Goal: Task Accomplishment & Management: Manage account settings

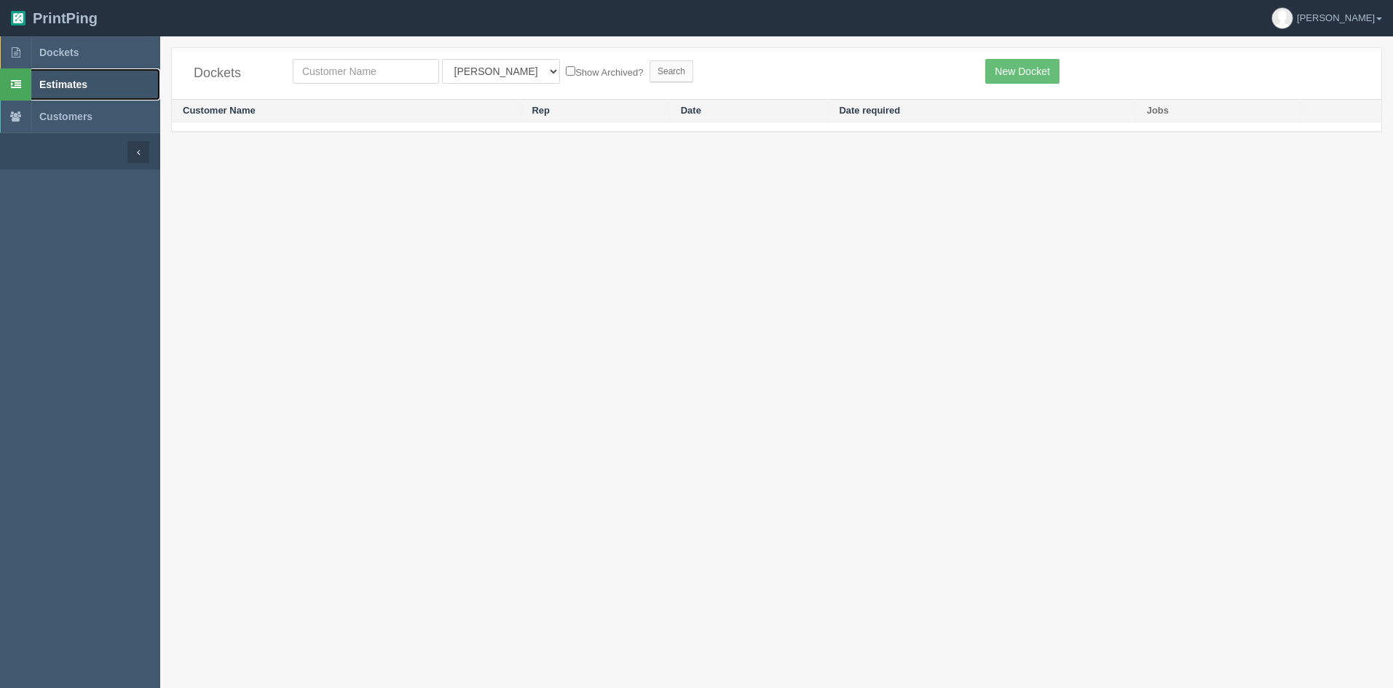
drag, startPoint x: 138, startPoint y: 82, endPoint x: 229, endPoint y: 82, distance: 90.3
click at [139, 82] on link "Estimates" at bounding box center [80, 84] width 160 height 32
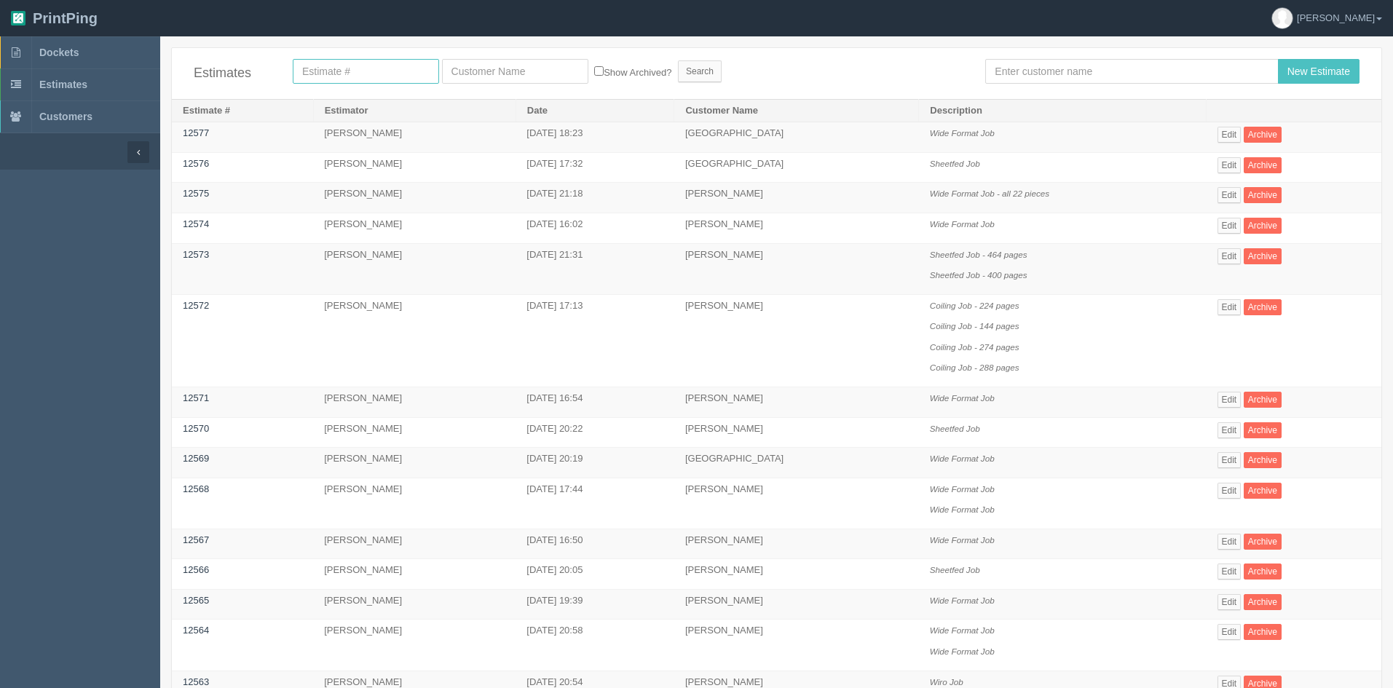
click at [346, 64] on input "text" at bounding box center [366, 71] width 146 height 25
type input "12067"
click at [678, 60] on input "Search" at bounding box center [700, 71] width 44 height 22
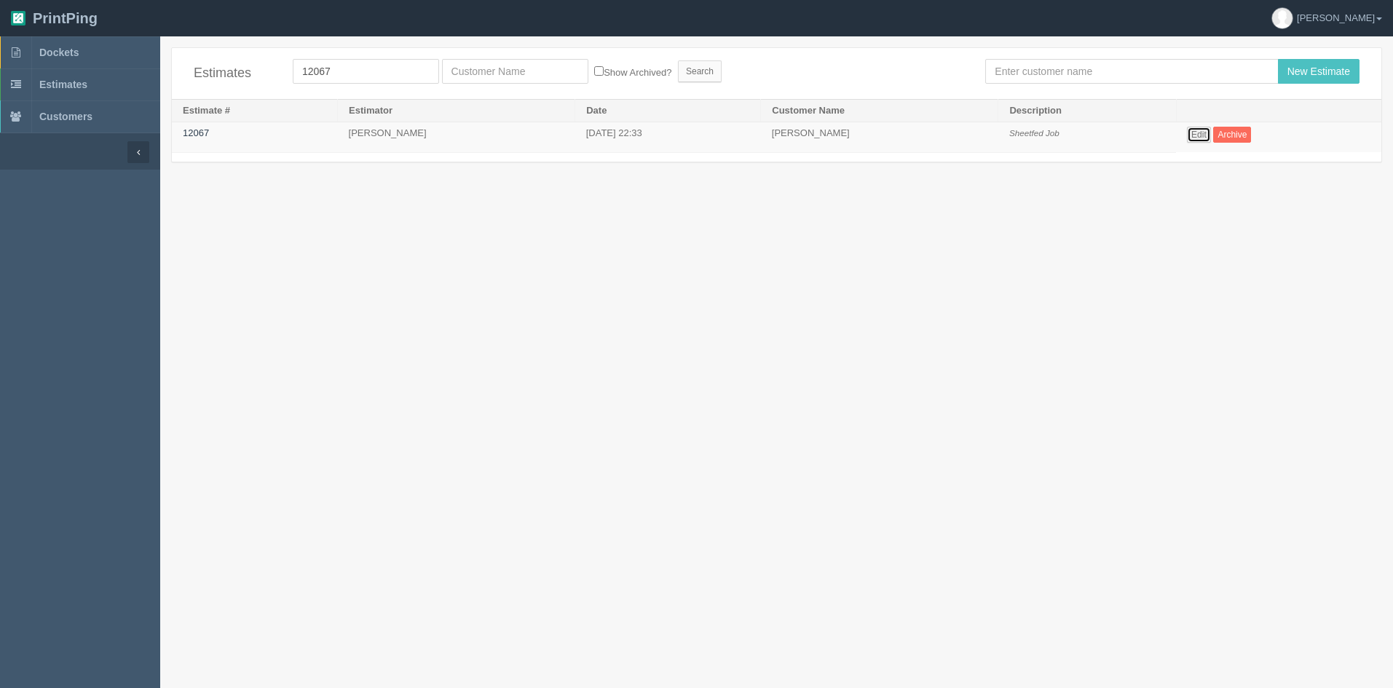
click at [1211, 140] on link "Edit" at bounding box center [1199, 135] width 24 height 16
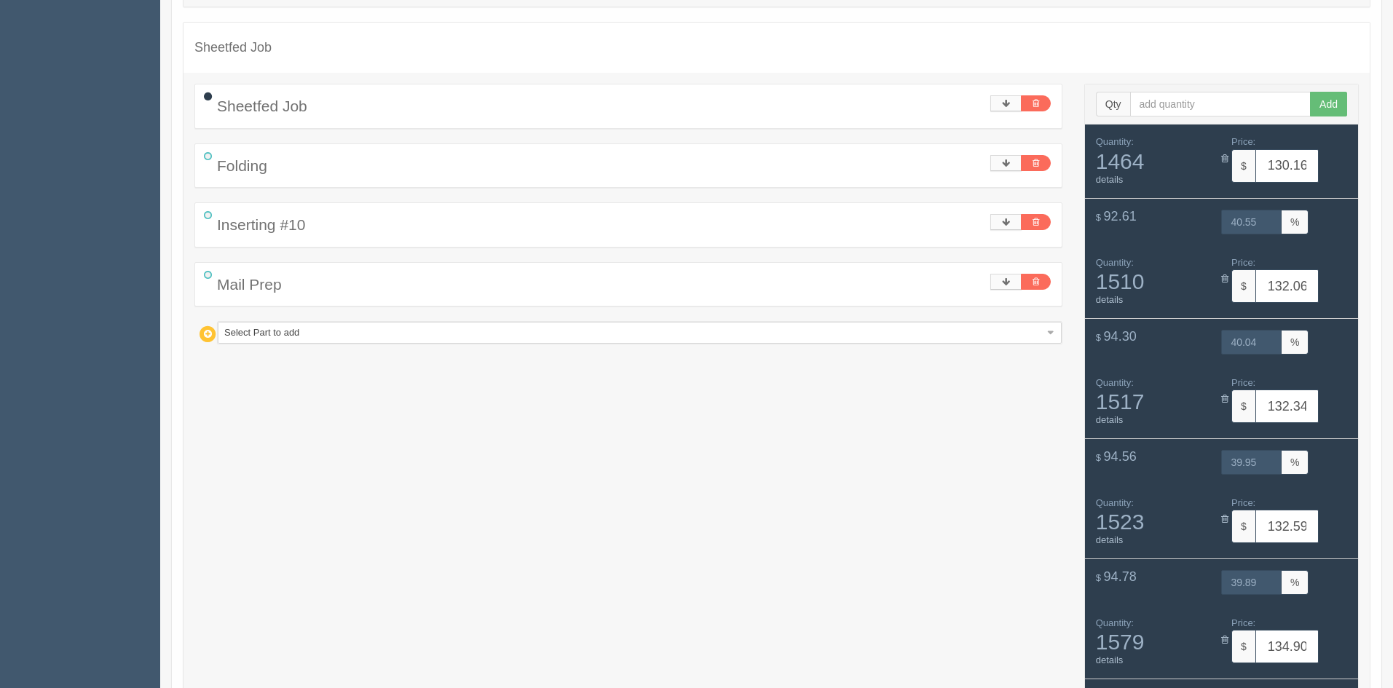
scroll to position [33, 0]
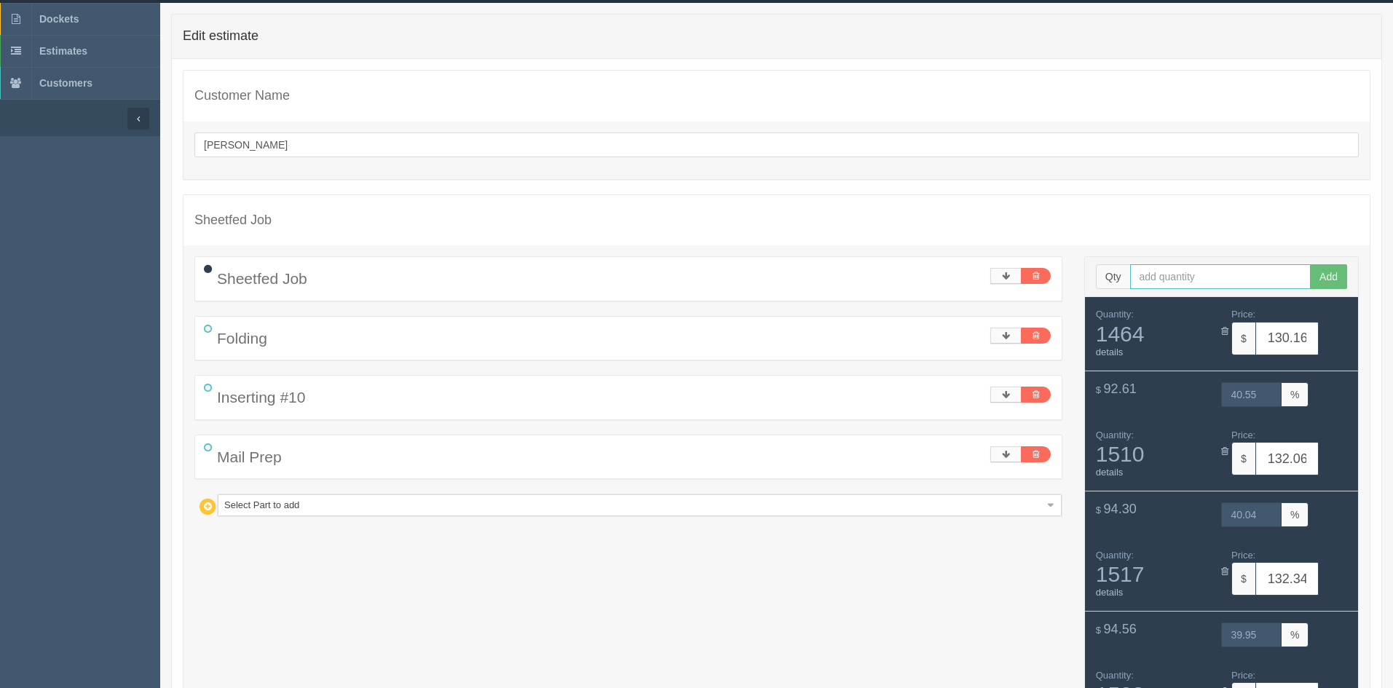
click at [1212, 275] on input "text" at bounding box center [1220, 276] width 181 height 25
type input "1297"
click at [1310, 264] on button "Add" at bounding box center [1328, 276] width 37 height 25
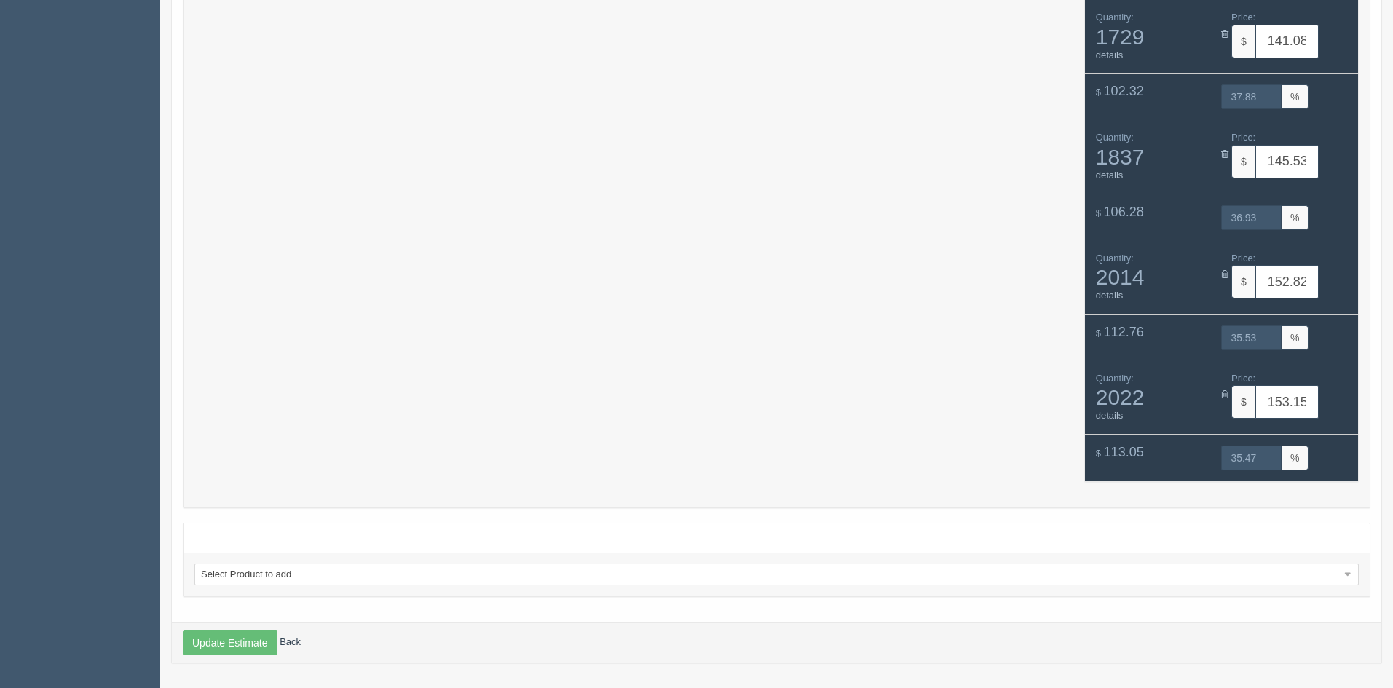
scroll to position [1173, 0]
click at [219, 649] on button "Update Estimate" at bounding box center [230, 642] width 95 height 25
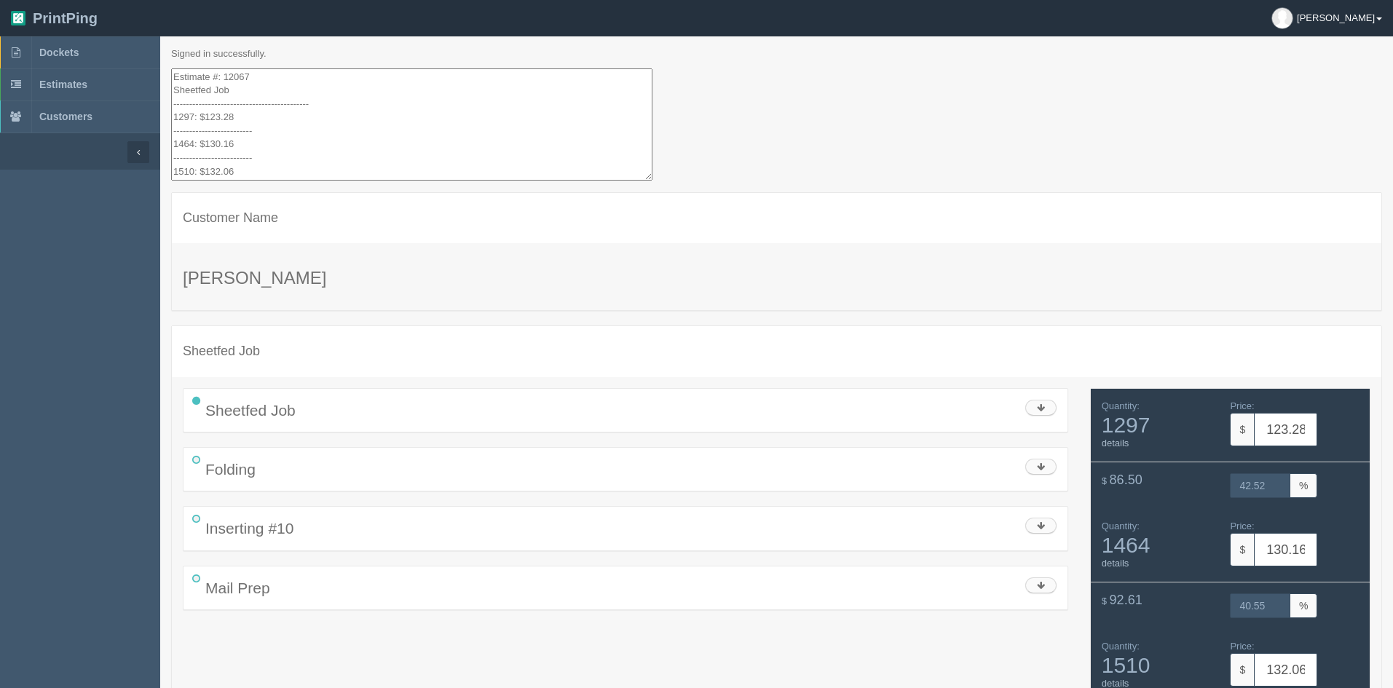
click at [1344, 10] on link "[PERSON_NAME]" at bounding box center [1326, 18] width 133 height 36
click at [1245, 125] on link "Logout" at bounding box center [1270, 120] width 243 height 21
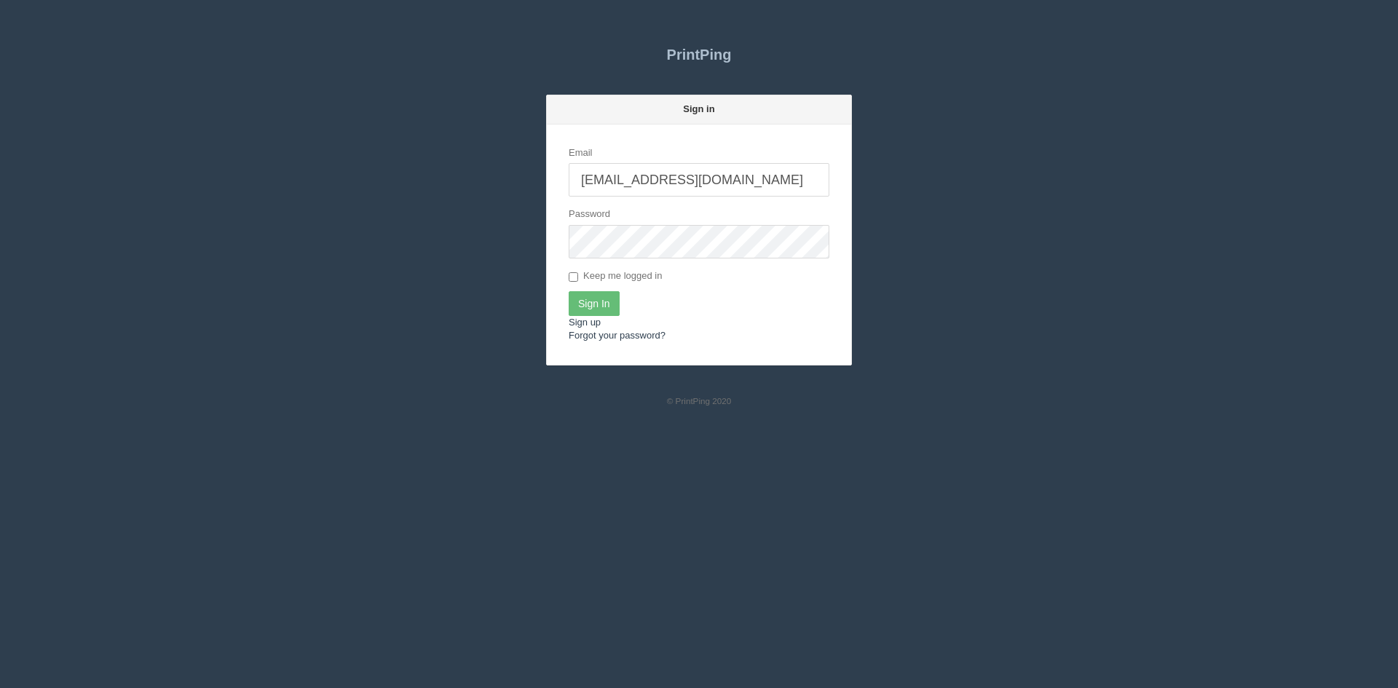
click at [743, 181] on input "[EMAIL_ADDRESS][DOMAIN_NAME]" at bounding box center [699, 179] width 261 height 33
type input "[PERSON_NAME][EMAIL_ADDRESS][DOMAIN_NAME]"
click at [599, 301] on input "Sign In" at bounding box center [594, 303] width 51 height 25
